Goal: Task Accomplishment & Management: Manage account settings

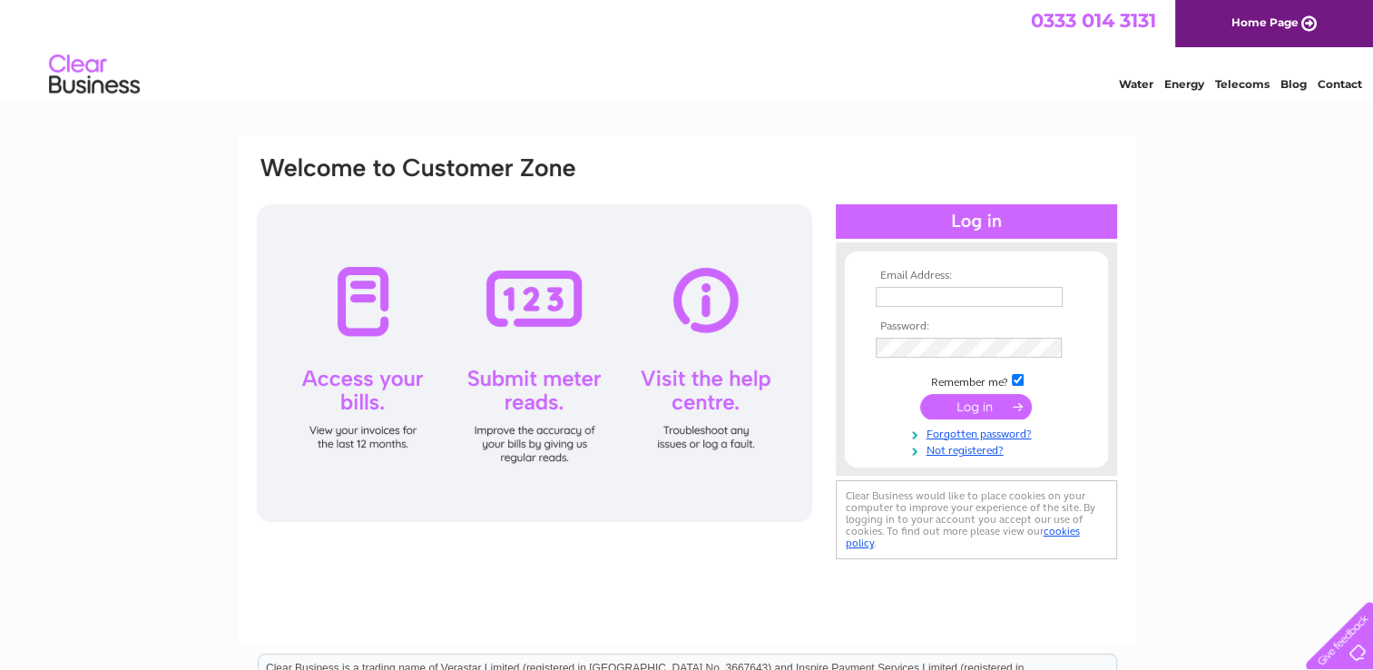
type input "[EMAIL_ADDRESS][DOMAIN_NAME]"
click at [931, 408] on input "submit" at bounding box center [976, 406] width 112 height 25
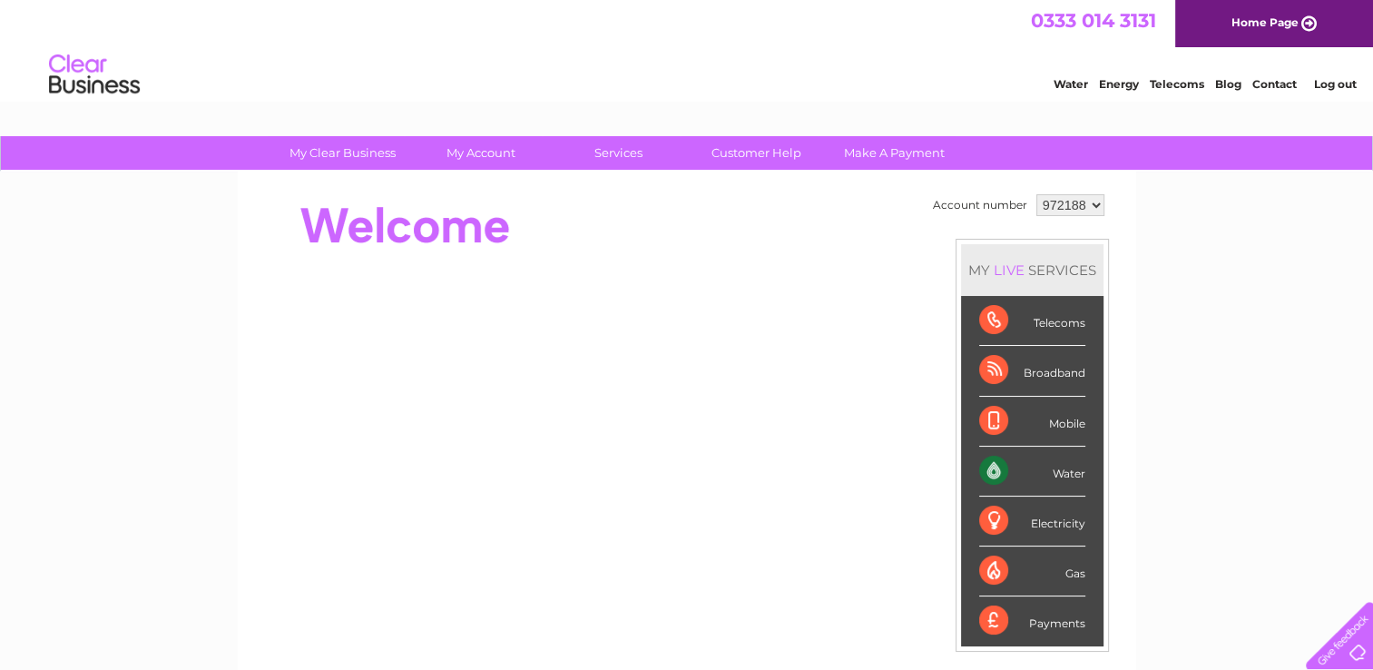
click at [1064, 611] on div "Payments" at bounding box center [1032, 620] width 106 height 49
click at [986, 615] on div "Payments" at bounding box center [1032, 620] width 106 height 49
click at [987, 617] on div "Payments" at bounding box center [1032, 620] width 106 height 49
click at [987, 616] on div "Payments" at bounding box center [1032, 620] width 106 height 49
drag, startPoint x: 987, startPoint y: 616, endPoint x: 995, endPoint y: 598, distance: 19.5
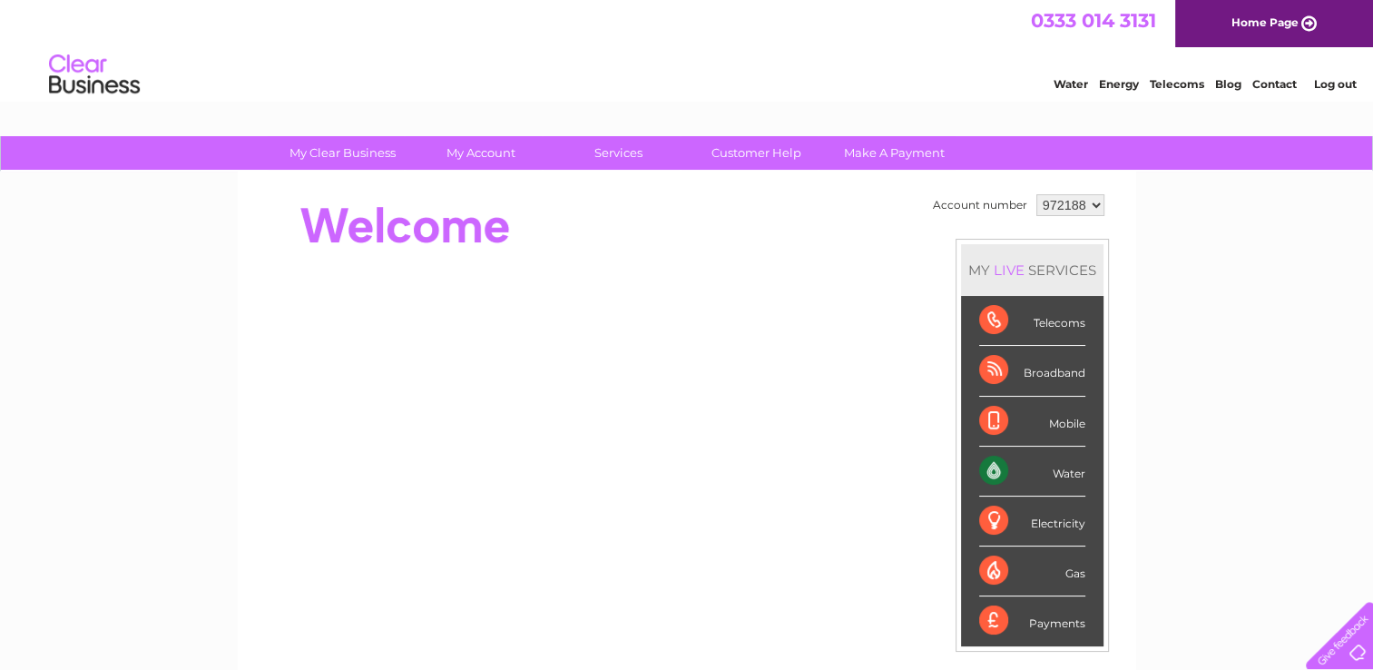
click at [995, 598] on div "Payments" at bounding box center [1032, 620] width 106 height 49
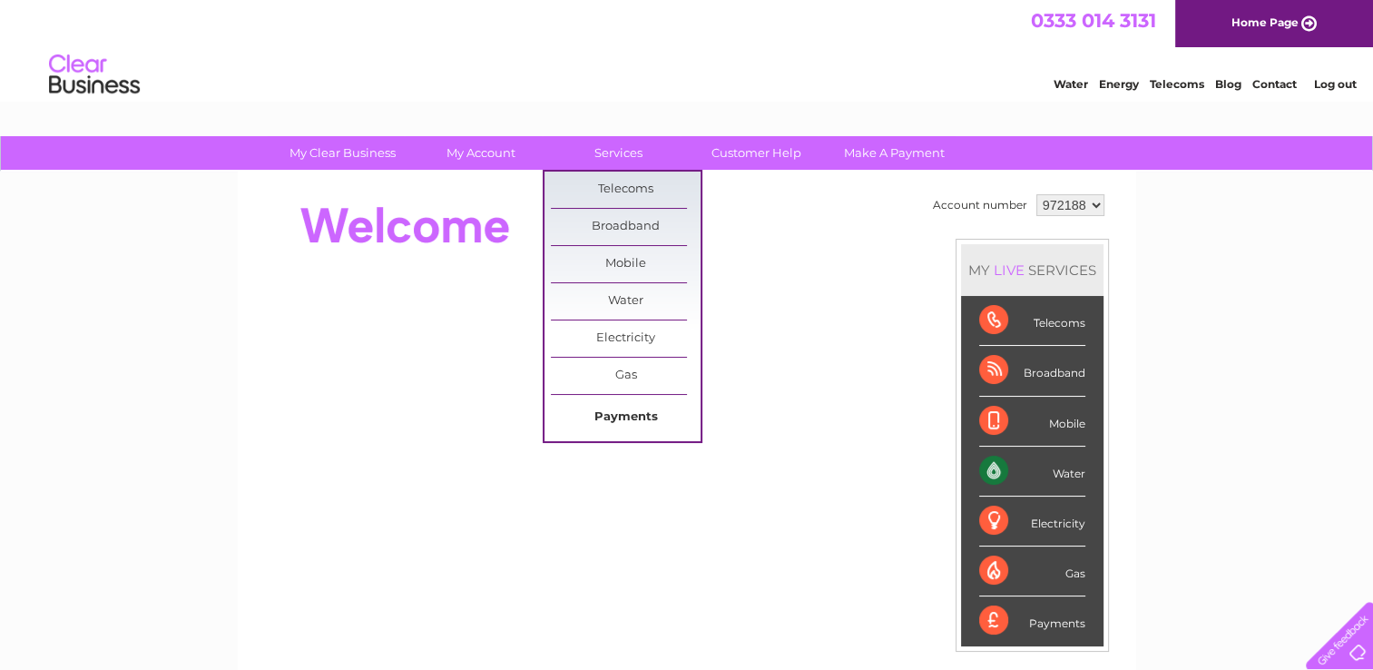
click at [601, 407] on link "Payments" at bounding box center [626, 417] width 150 height 36
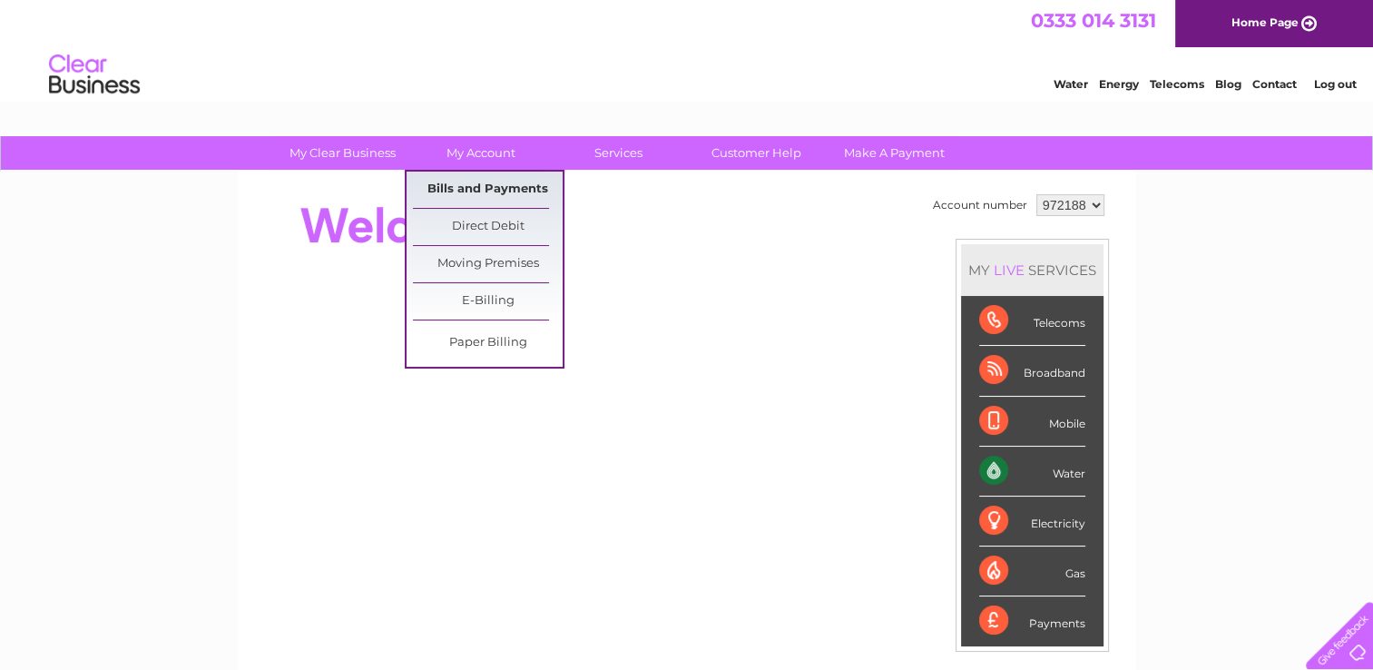
click at [490, 187] on link "Bills and Payments" at bounding box center [488, 190] width 150 height 36
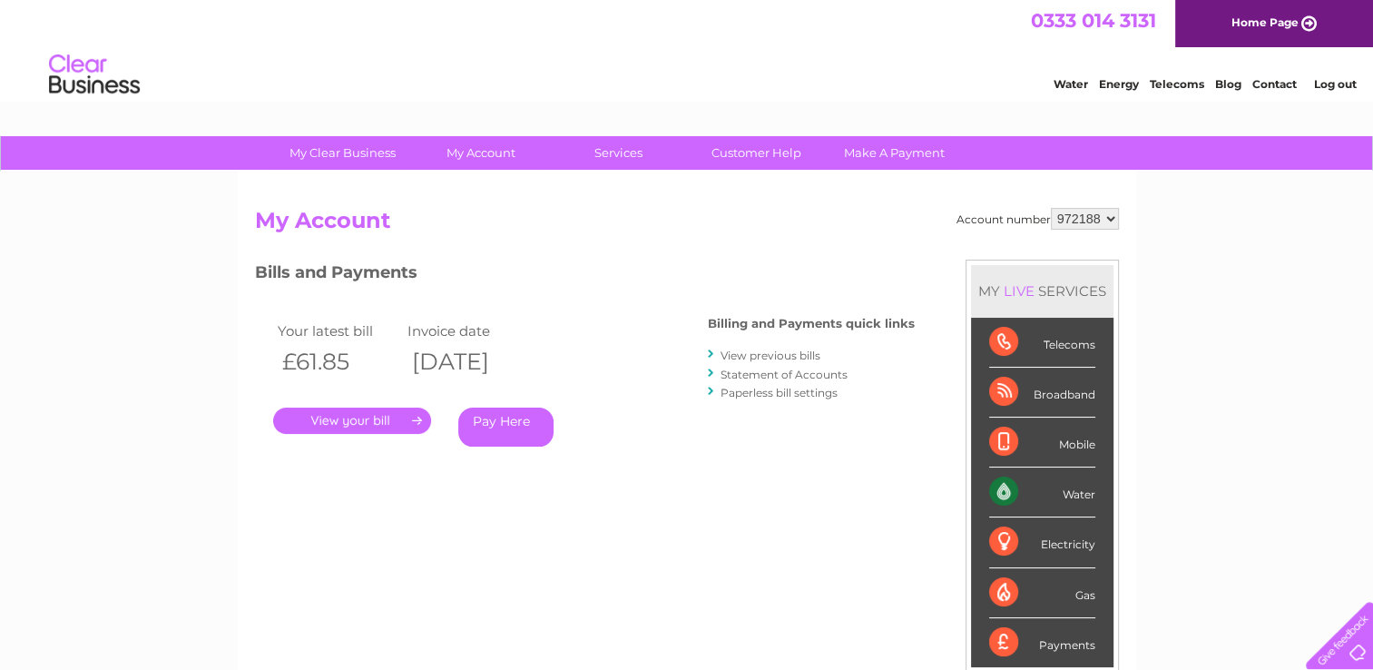
click at [356, 416] on link "." at bounding box center [352, 420] width 158 height 26
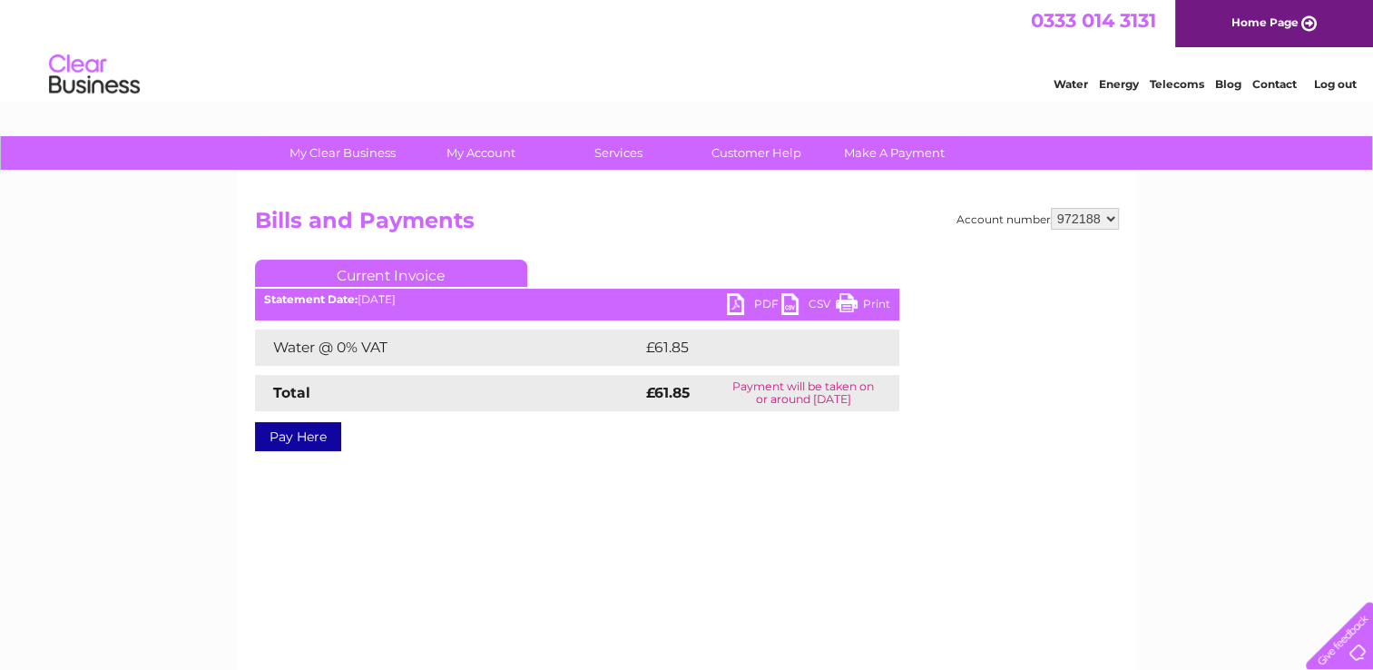
click at [739, 295] on link "PDF" at bounding box center [754, 306] width 54 height 26
